Goal: Check status: Check status

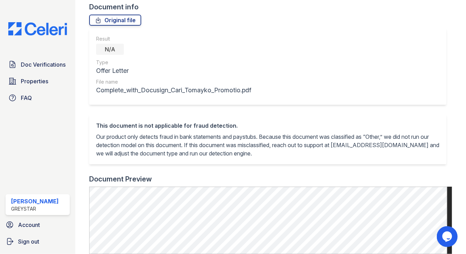
scroll to position [34, 0]
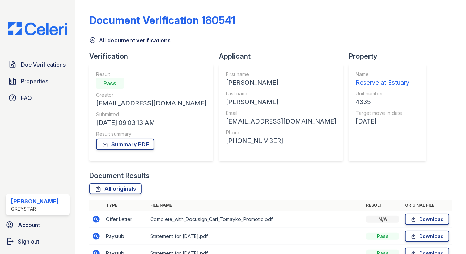
click at [26, 35] on div "Doc Verifications Properties FAQ [PERSON_NAME] Greystar Account Sign out" at bounding box center [37, 127] width 75 height 254
click at [28, 35] on img at bounding box center [38, 28] width 70 height 13
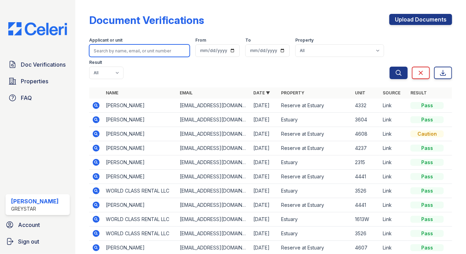
click at [142, 52] on input "search" at bounding box center [139, 50] width 101 height 12
type input "holly"
click at [390, 67] on button "Search" at bounding box center [399, 73] width 18 height 12
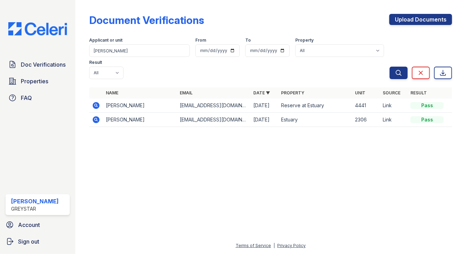
click at [95, 106] on icon at bounding box center [96, 105] width 8 height 8
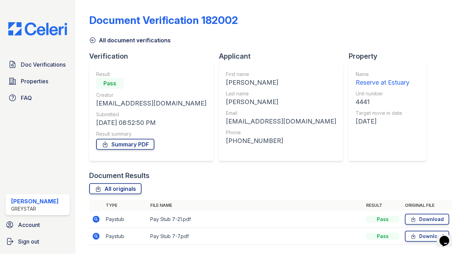
scroll to position [21, 0]
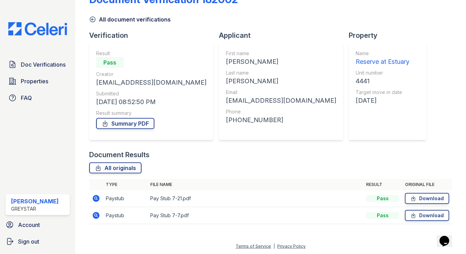
click at [95, 197] on icon at bounding box center [96, 198] width 2 height 2
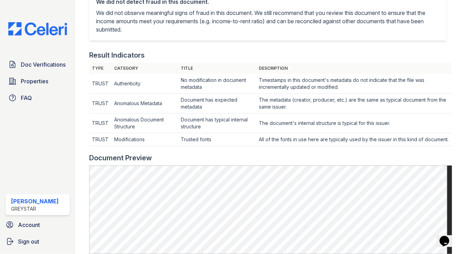
scroll to position [312, 0]
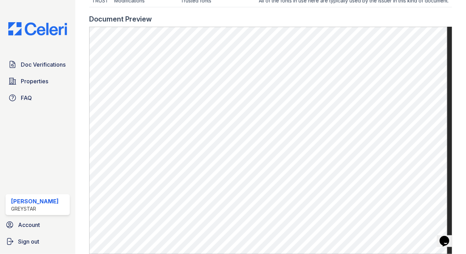
click at [26, 28] on img at bounding box center [38, 28] width 70 height 13
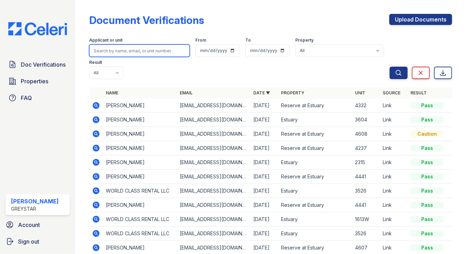
click at [131, 51] on input "search" at bounding box center [139, 50] width 101 height 12
type input "anton"
click at [390, 67] on button "Search" at bounding box center [399, 73] width 18 height 12
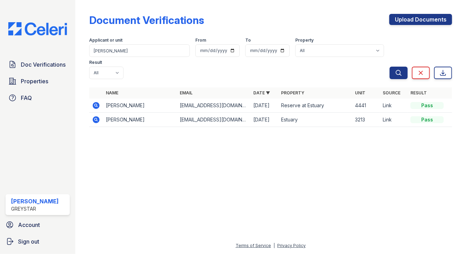
click at [99, 107] on icon at bounding box center [96, 105] width 7 height 7
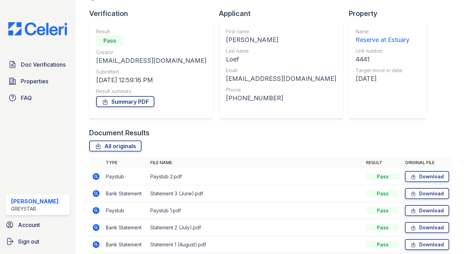
scroll to position [72, 0]
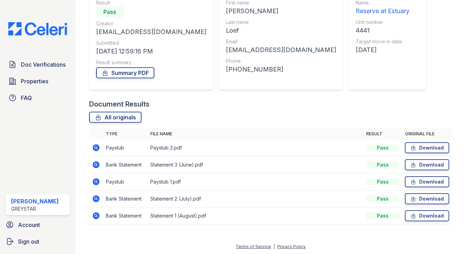
click at [96, 147] on icon at bounding box center [96, 148] width 2 height 2
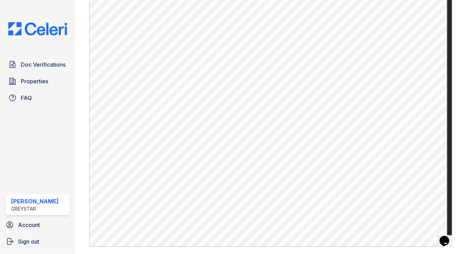
scroll to position [329, 0]
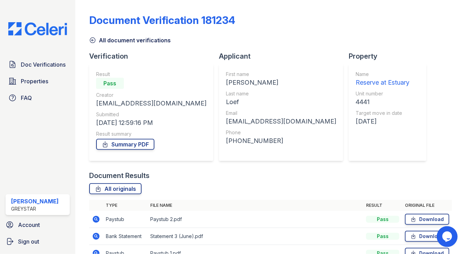
scroll to position [72, 0]
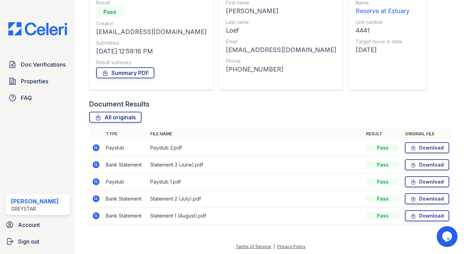
click at [101, 178] on td at bounding box center [96, 182] width 14 height 17
click at [95, 179] on icon at bounding box center [96, 181] width 7 height 7
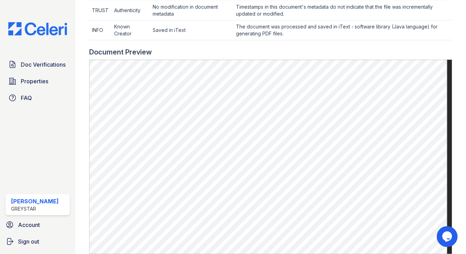
scroll to position [277, 0]
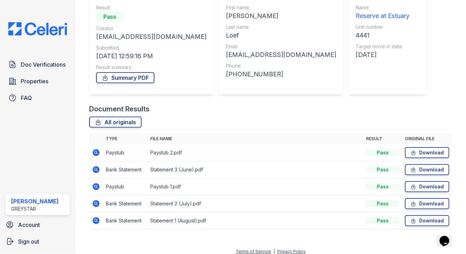
scroll to position [72, 0]
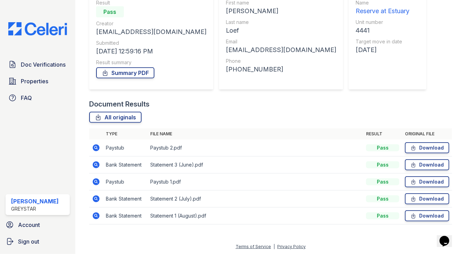
click at [94, 162] on icon at bounding box center [96, 164] width 7 height 7
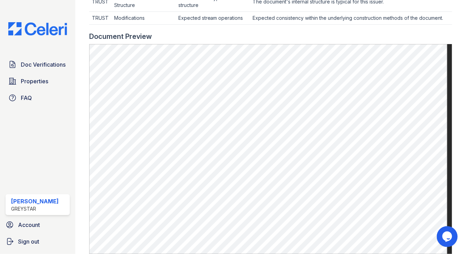
scroll to position [347, 0]
